Goal: Transaction & Acquisition: Subscribe to service/newsletter

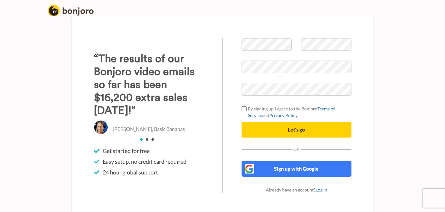
scroll to position [3, 0]
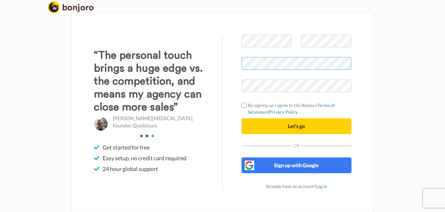
click at [279, 211] on com-1password-button at bounding box center [222, 212] width 445 height 0
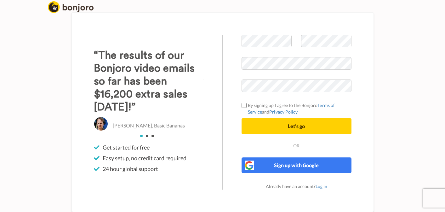
click at [279, 31] on div "Welcome to [PERSON_NAME] By signing up I agree to the Bonjoro Terms of Service …" at bounding box center [222, 111] width 302 height 199
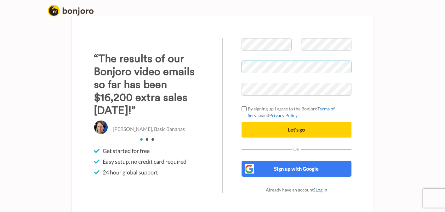
click at [236, 69] on div "Welcome to [PERSON_NAME] By signing up I agree to the Bonjoro Terms of Service …" at bounding box center [297, 115] width 148 height 155
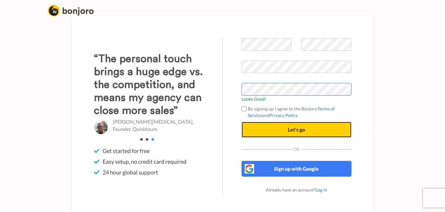
click at [277, 130] on button "Let's go" at bounding box center [296, 130] width 110 height 16
